Goal: Task Accomplishment & Management: Use online tool/utility

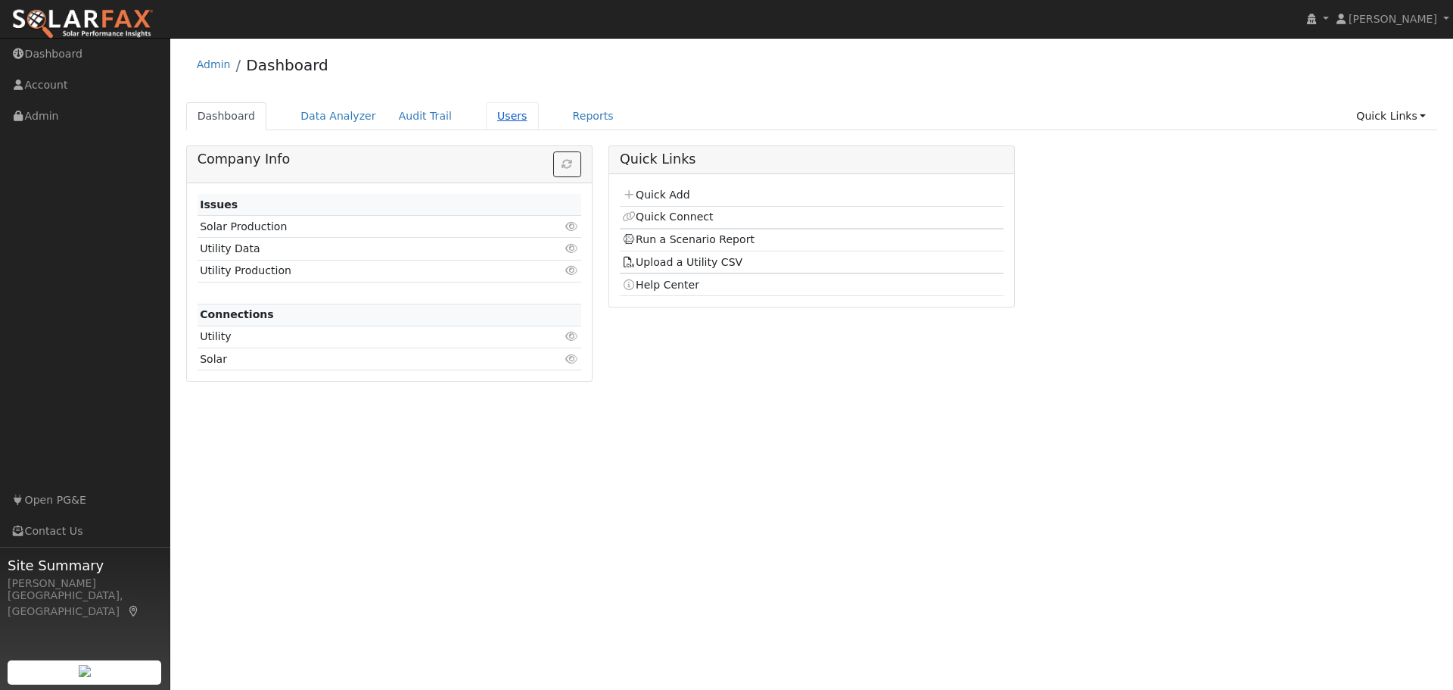
click at [486, 114] on link "Users" at bounding box center [512, 116] width 53 height 28
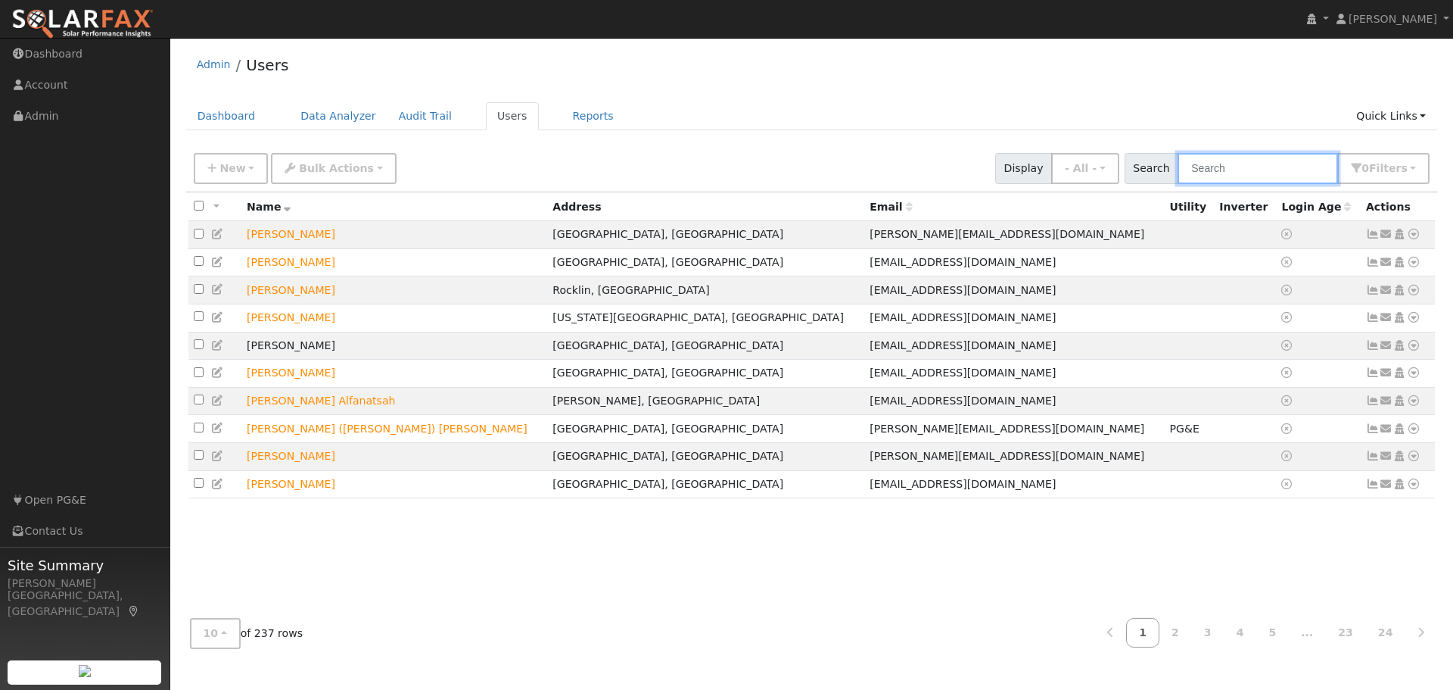
click at [1254, 159] on input "text" at bounding box center [1258, 168] width 160 height 31
type input "roland"
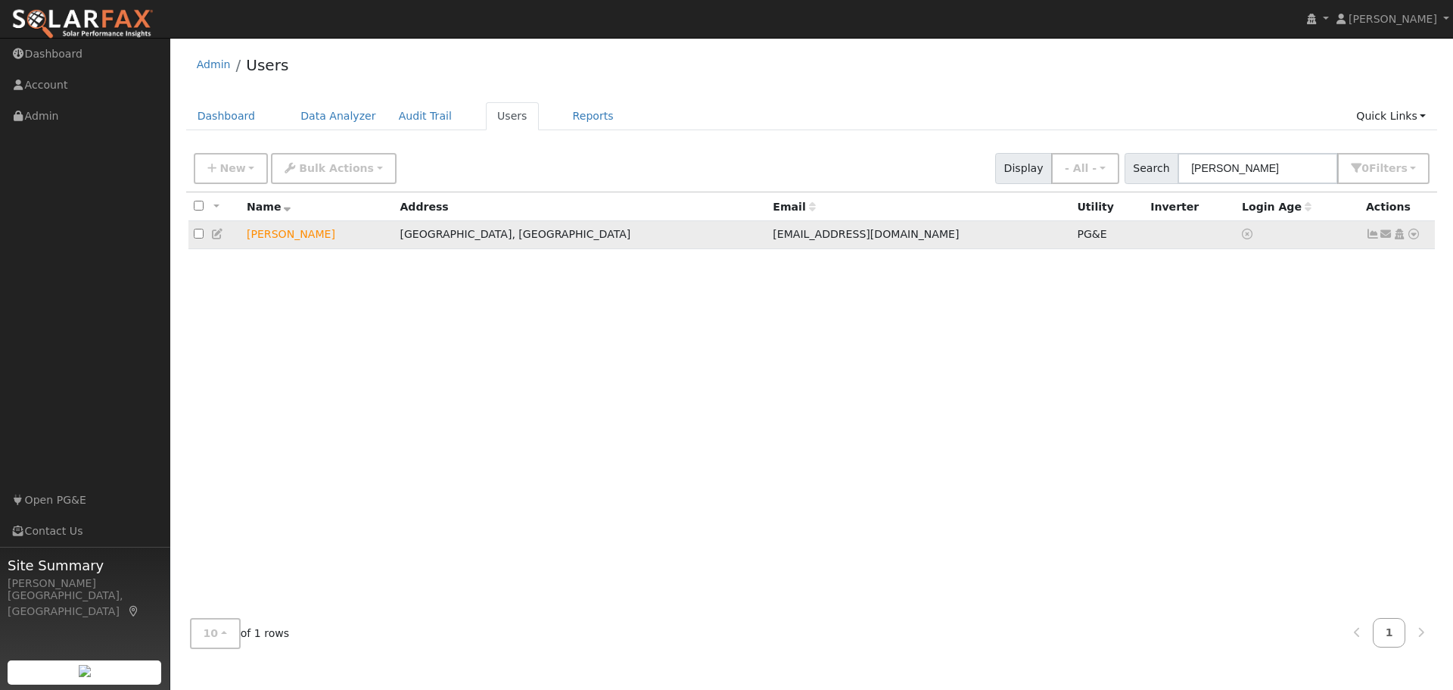
click at [1416, 238] on icon at bounding box center [1414, 234] width 14 height 11
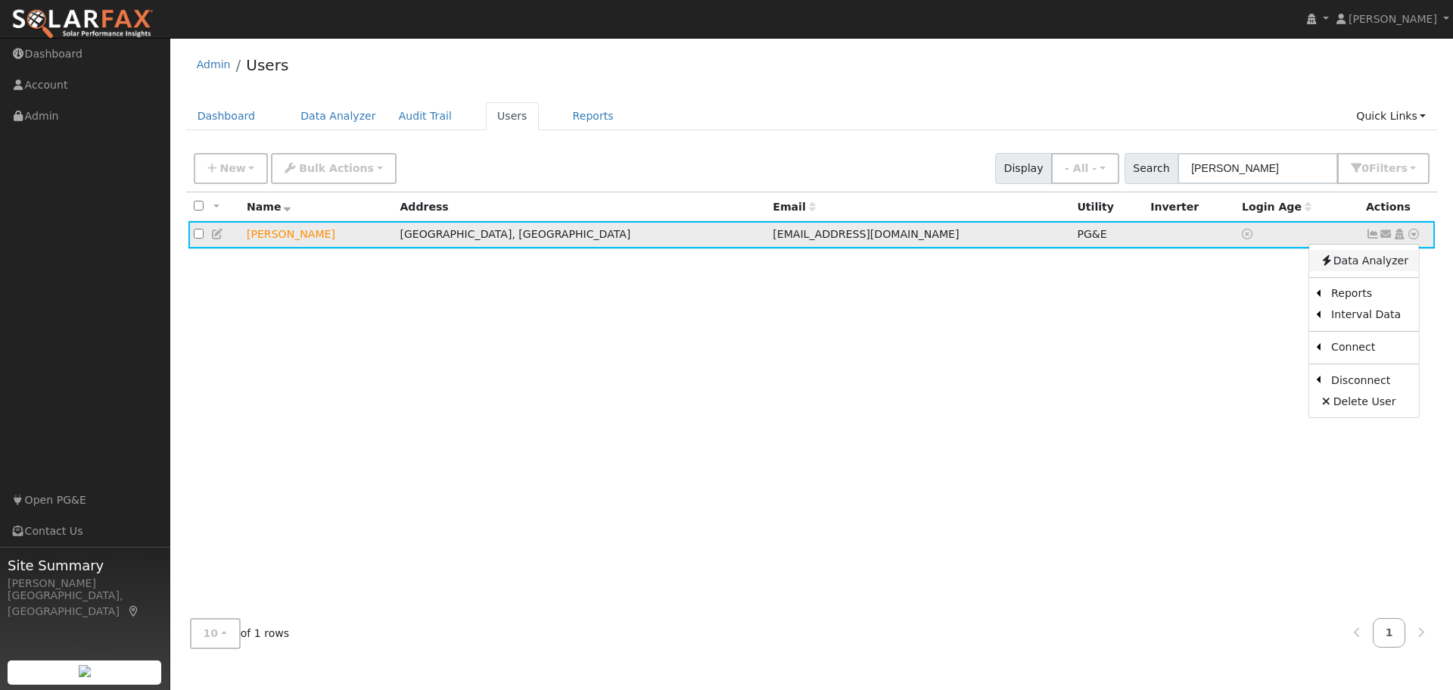
click at [1380, 262] on link "Data Analyzer" at bounding box center [1365, 260] width 110 height 21
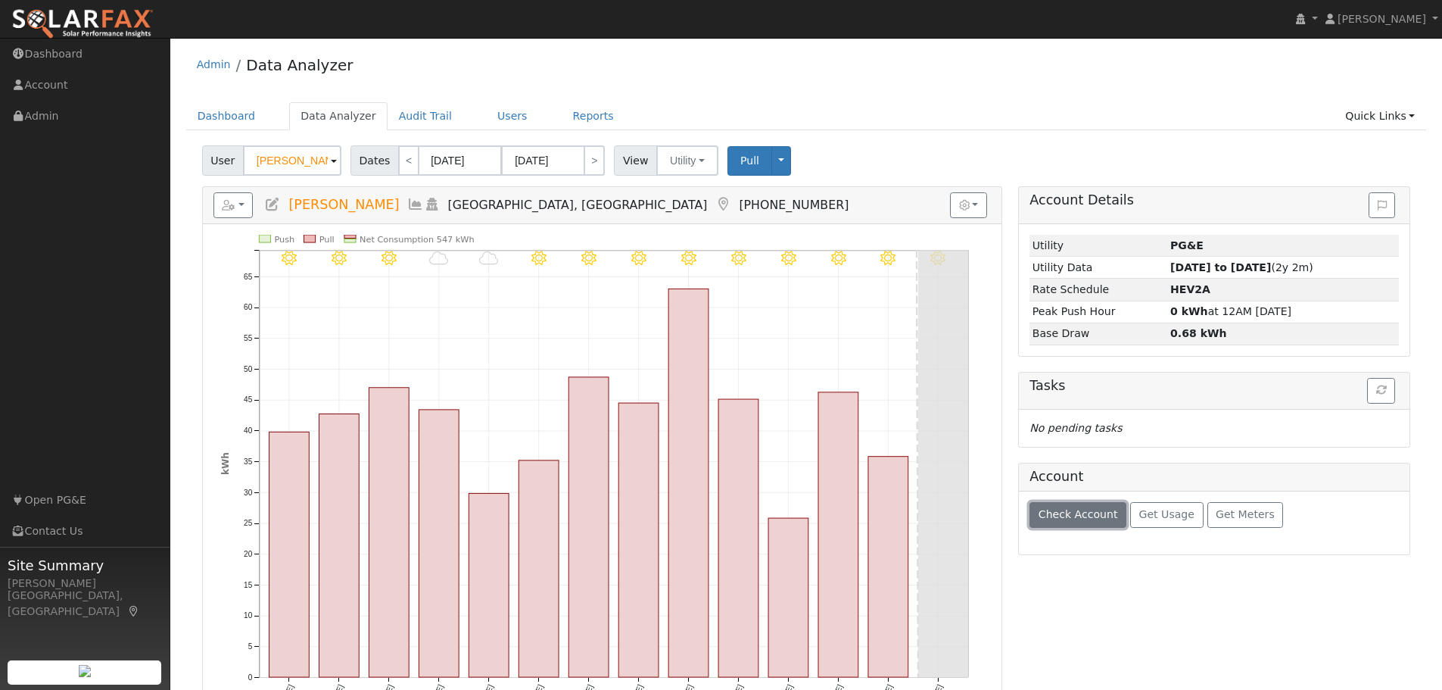
click at [1055, 525] on button "Check Account" at bounding box center [1078, 515] width 97 height 26
